Goal: Task Accomplishment & Management: Manage account settings

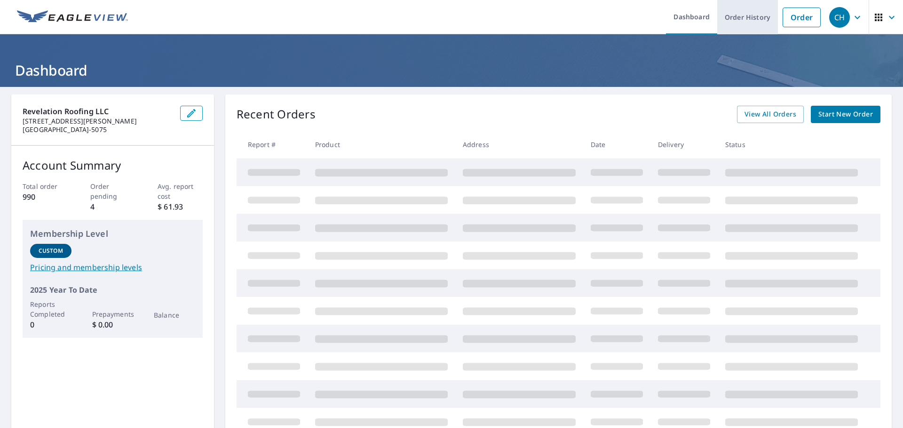
click at [749, 26] on link "Order History" at bounding box center [747, 17] width 61 height 34
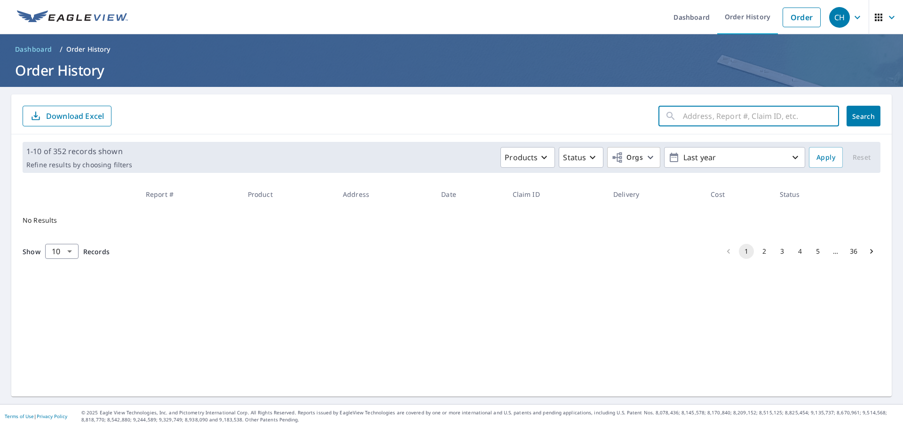
click at [709, 119] on input "text" at bounding box center [761, 116] width 156 height 26
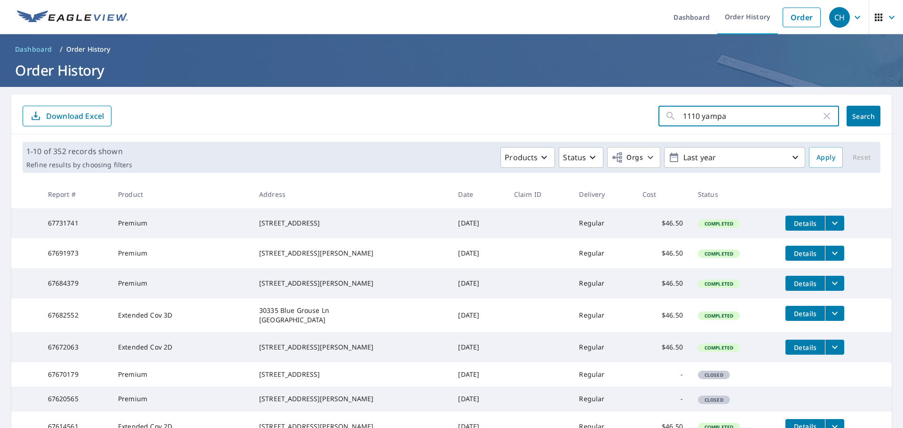
type input "1110 yampa"
click at [859, 118] on span "Search" at bounding box center [863, 116] width 19 height 9
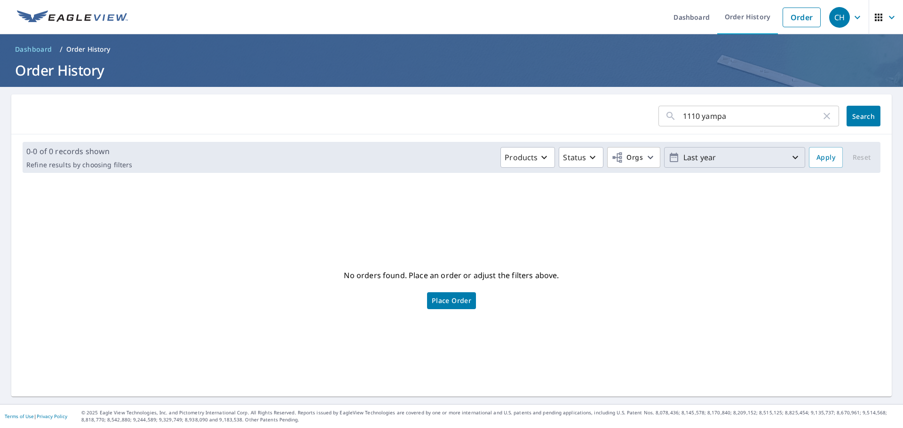
click at [724, 162] on p "Last year" at bounding box center [734, 158] width 110 height 16
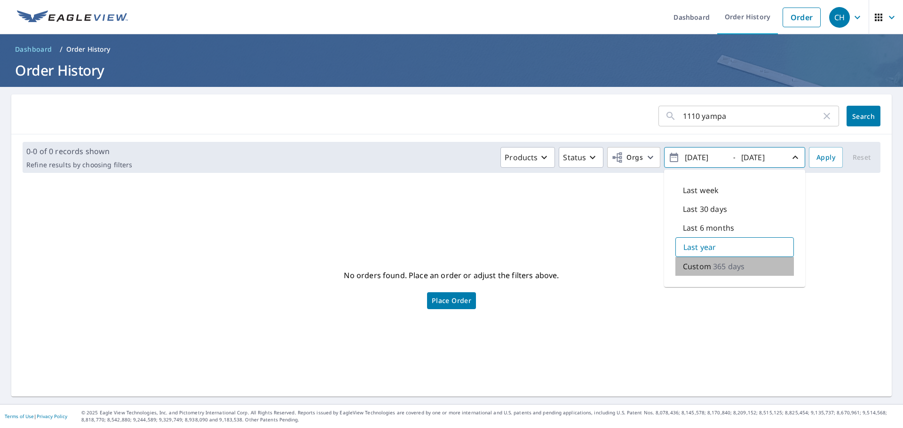
click at [721, 271] on p "365 days" at bounding box center [729, 266] width 32 height 11
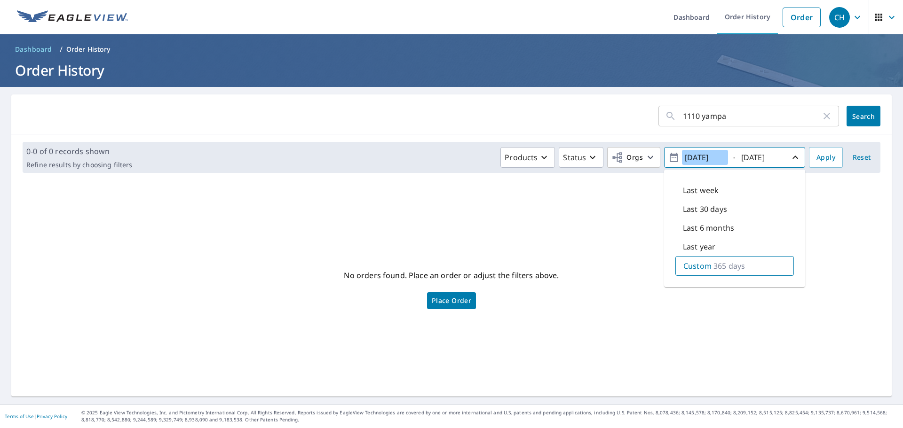
click at [688, 156] on input "[DATE]" at bounding box center [705, 157] width 46 height 15
click at [668, 159] on icon "button" at bounding box center [673, 157] width 11 height 11
click at [695, 158] on input "[DATE]" at bounding box center [705, 157] width 46 height 15
type input "[DATE]"
click at [832, 159] on button "Apply" at bounding box center [826, 157] width 34 height 21
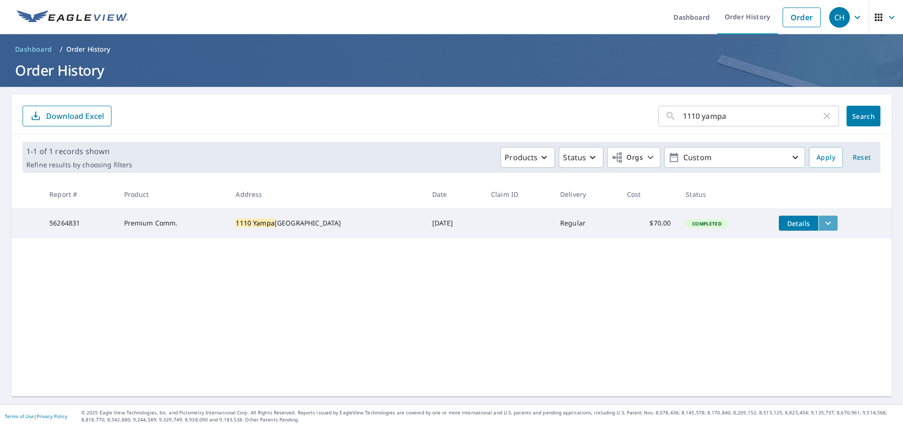
click at [826, 221] on icon "filesDropdownBtn-56264831" at bounding box center [827, 223] width 11 height 11
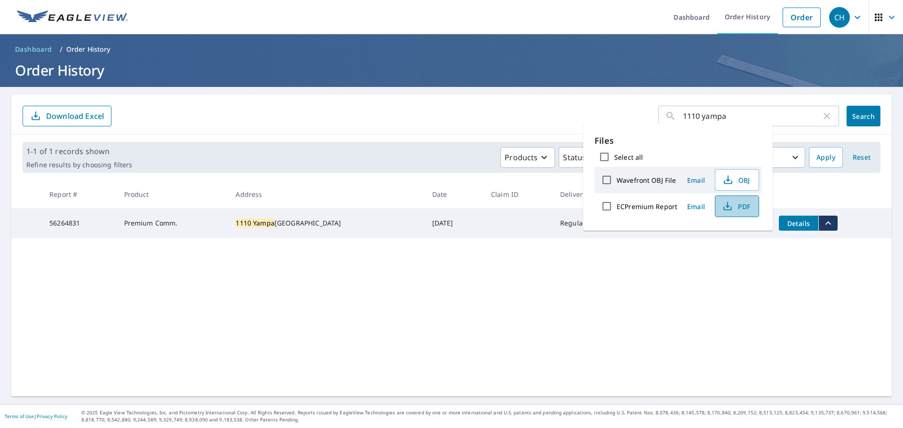
click at [736, 200] on button "PDF" at bounding box center [737, 207] width 44 height 22
